Goal: Information Seeking & Learning: Learn about a topic

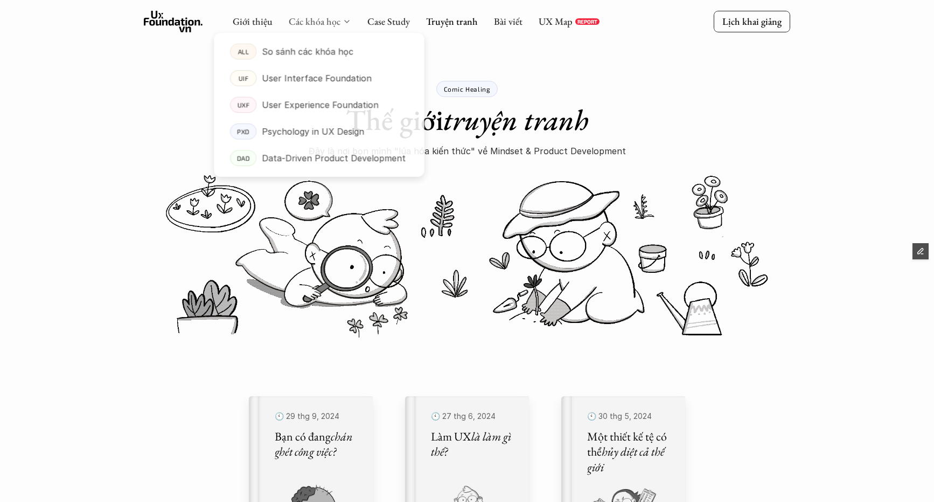
click at [326, 18] on link "Các khóa học" at bounding box center [315, 21] width 52 height 12
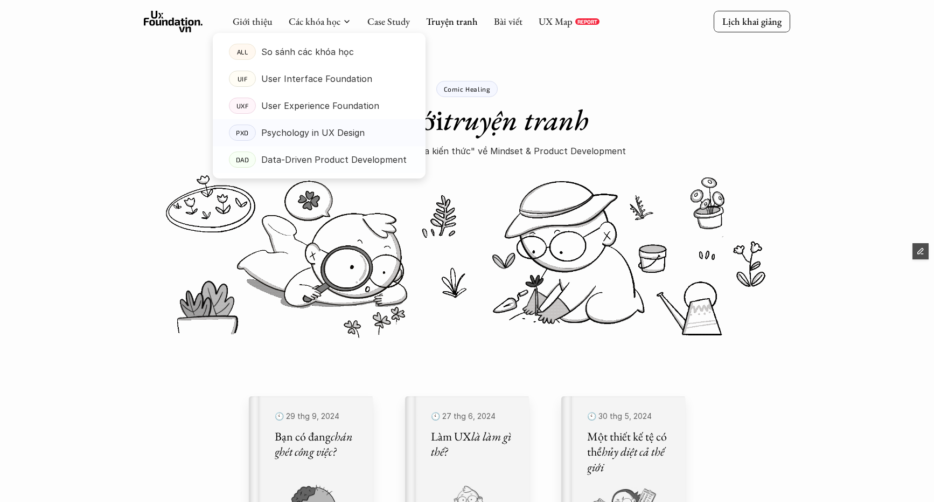
click at [288, 162] on p "Data-Driven Product Development" at bounding box center [333, 159] width 145 height 16
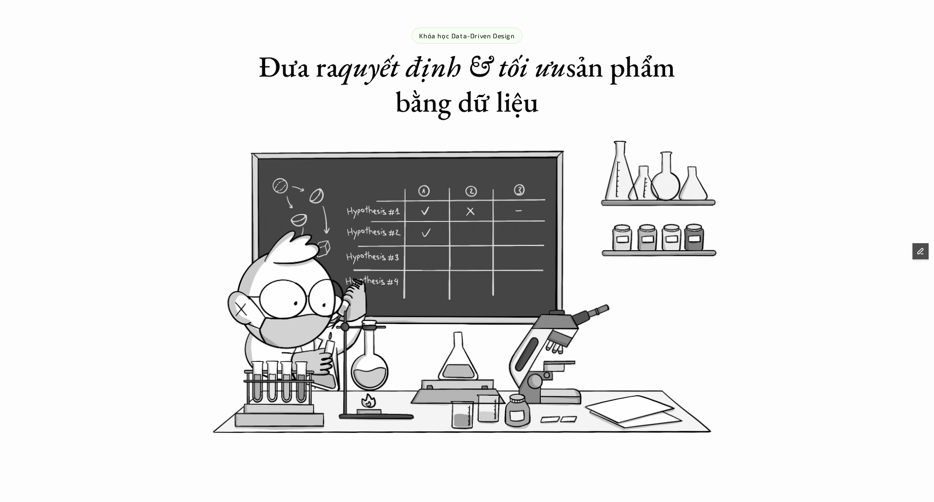
scroll to position [54, 0]
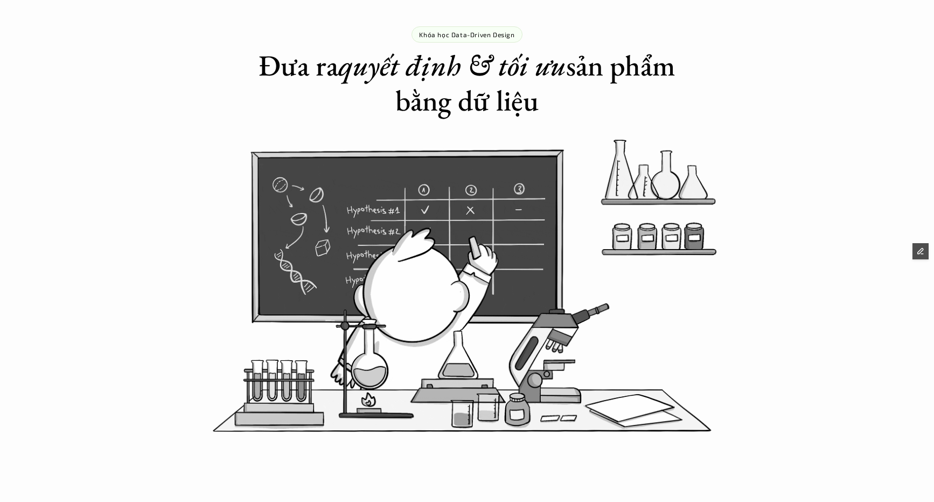
click at [337, 96] on h1 "Đưa ra quyết định & tối ưu sản phẩm bằng dữ liệu" at bounding box center [467, 83] width 431 height 70
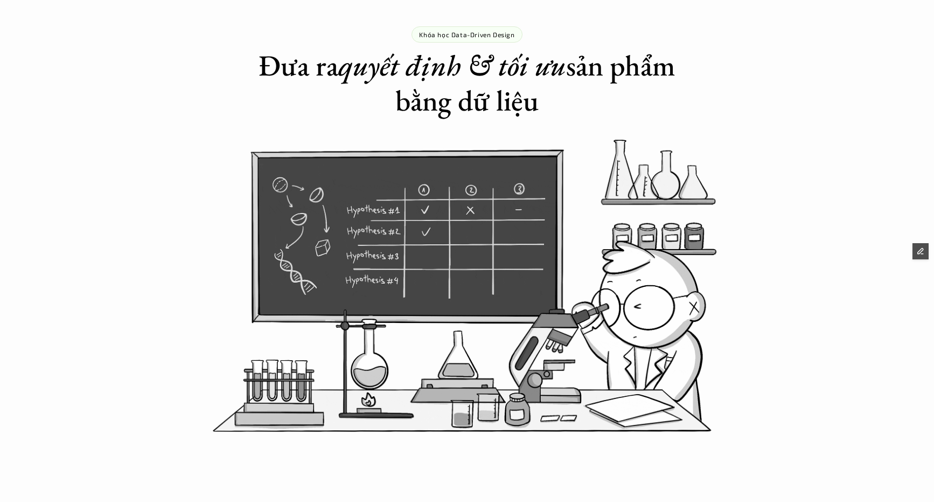
scroll to position [0, 0]
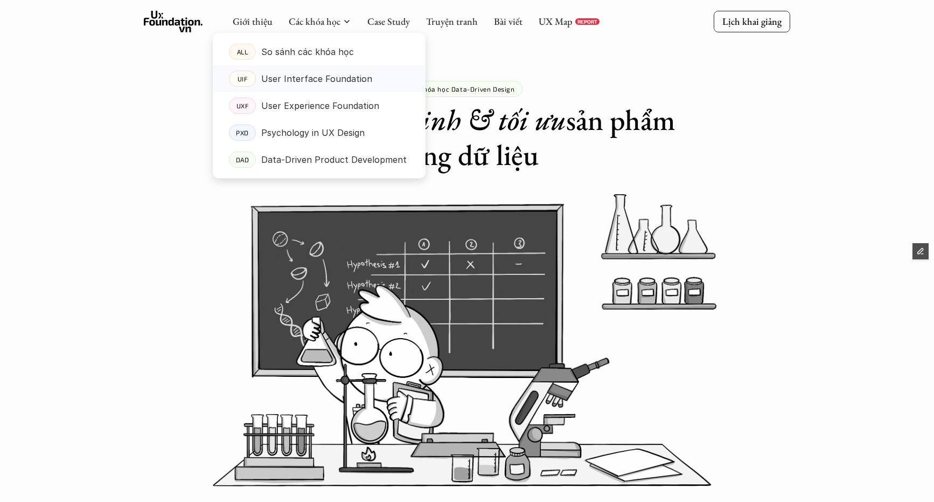
click at [289, 71] on p "User Interface Foundation" at bounding box center [316, 79] width 111 height 16
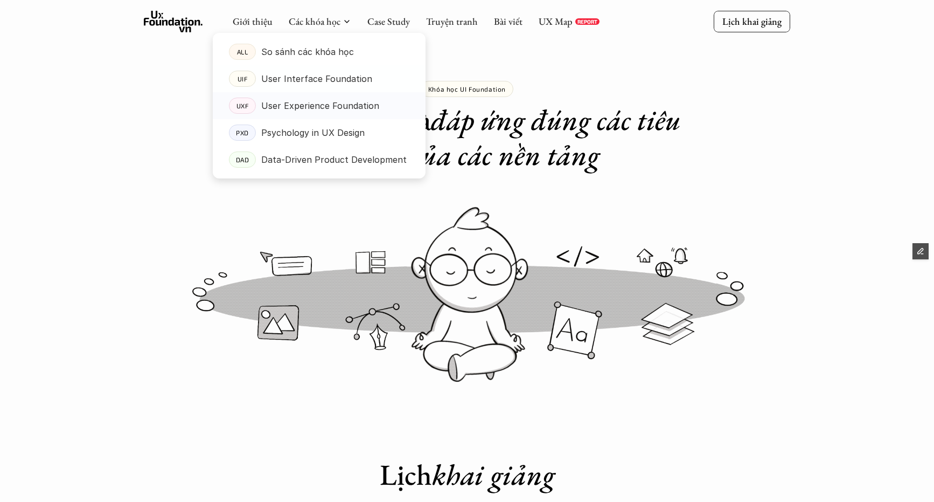
click at [299, 102] on p "User Experience Foundation" at bounding box center [320, 106] width 118 height 16
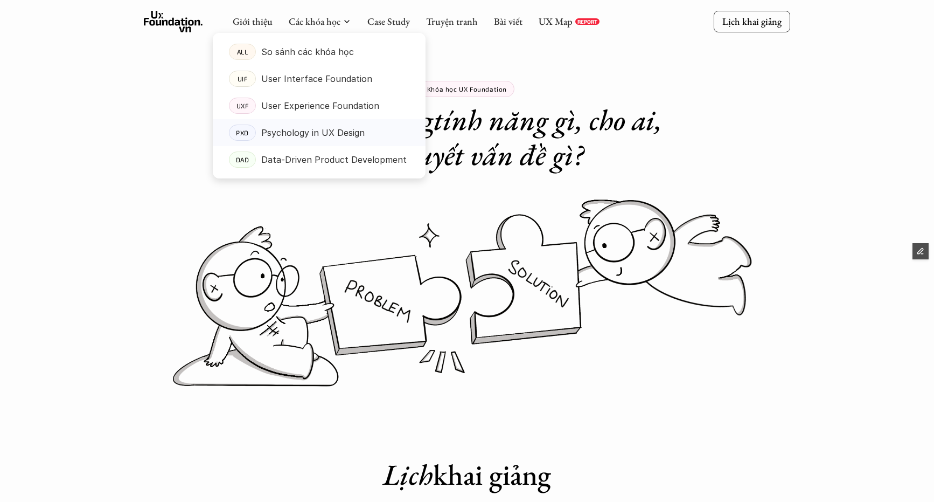
click at [314, 129] on p "Psychology in UX Design" at bounding box center [312, 132] width 103 height 16
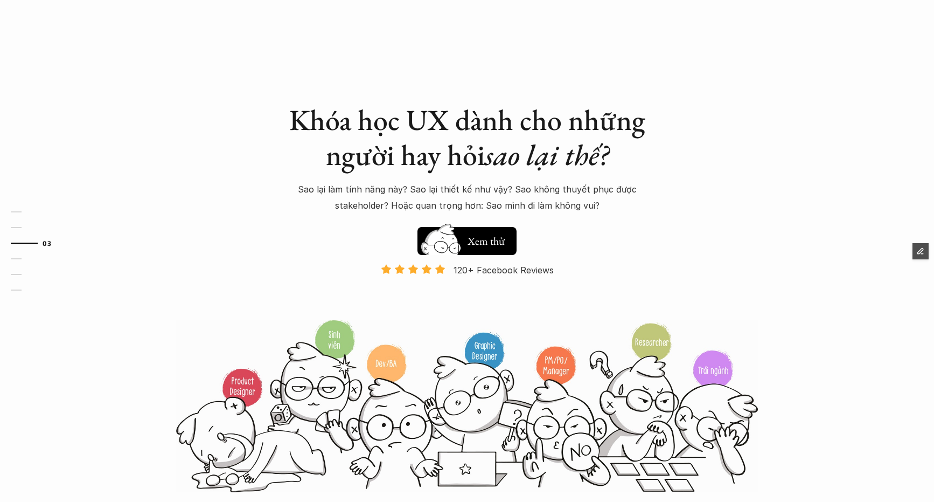
scroll to position [946, 0]
